Goal: Navigation & Orientation: Find specific page/section

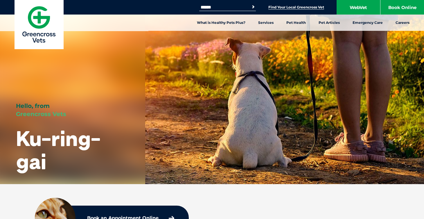
click at [286, 8] on link "Find Your Local Greencross Vet" at bounding box center [297, 7] width 56 height 5
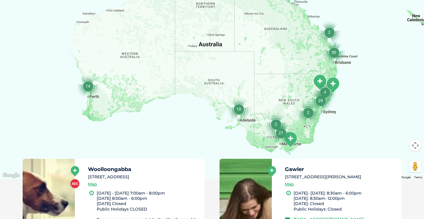
scroll to position [145, 0]
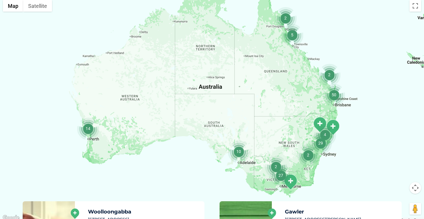
click at [298, 132] on div at bounding box center [212, 109] width 424 height 224
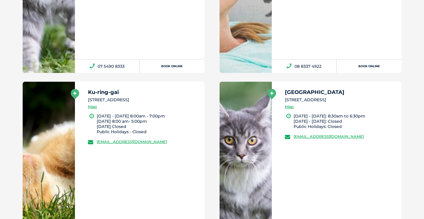
scroll to position [11106, 0]
